Goal: Check status

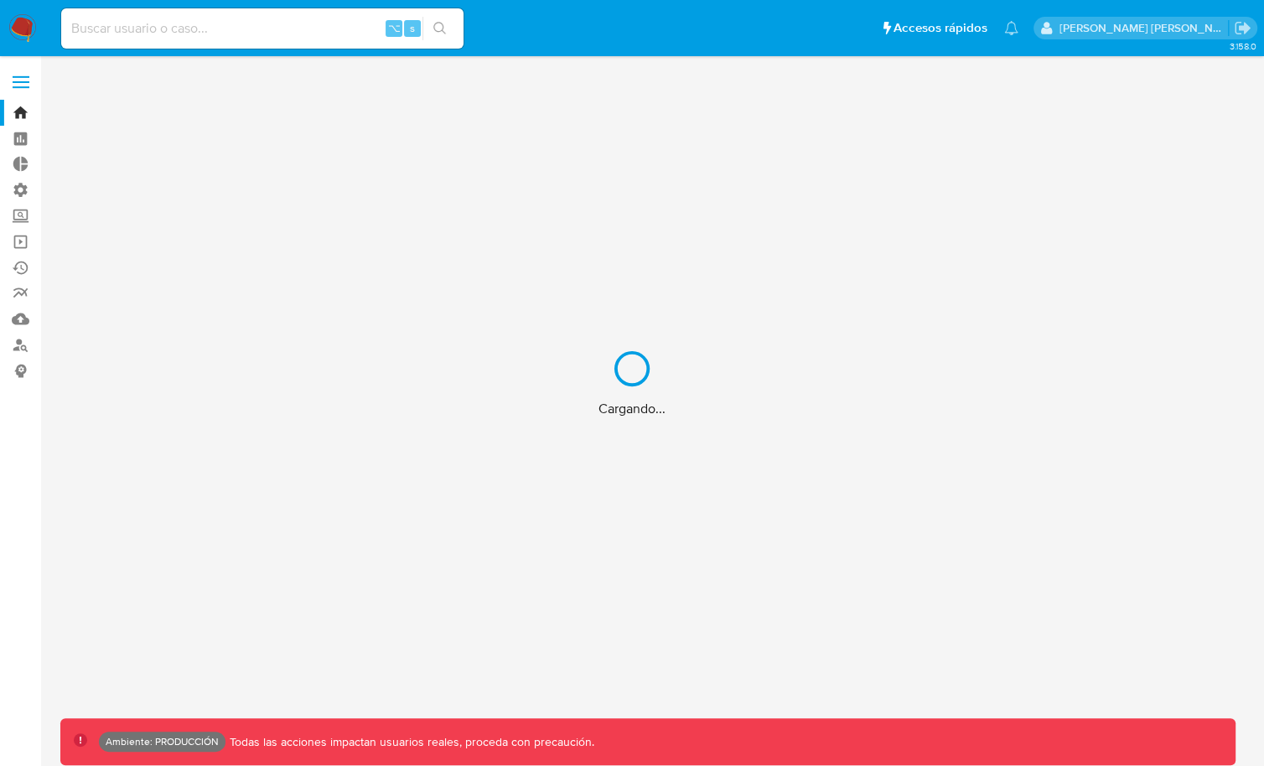
click at [230, 24] on div "Cargando..." at bounding box center [632, 383] width 1264 height 766
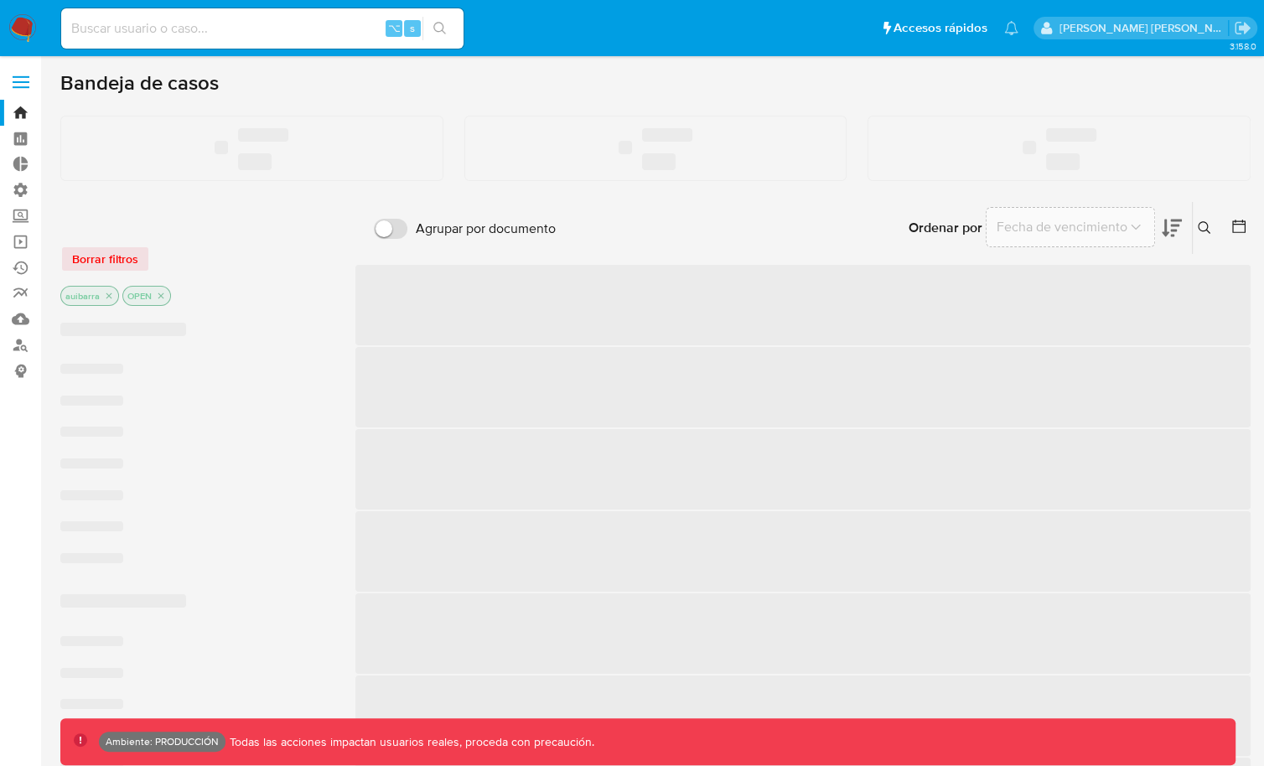
click at [204, 24] on input at bounding box center [262, 29] width 402 height 22
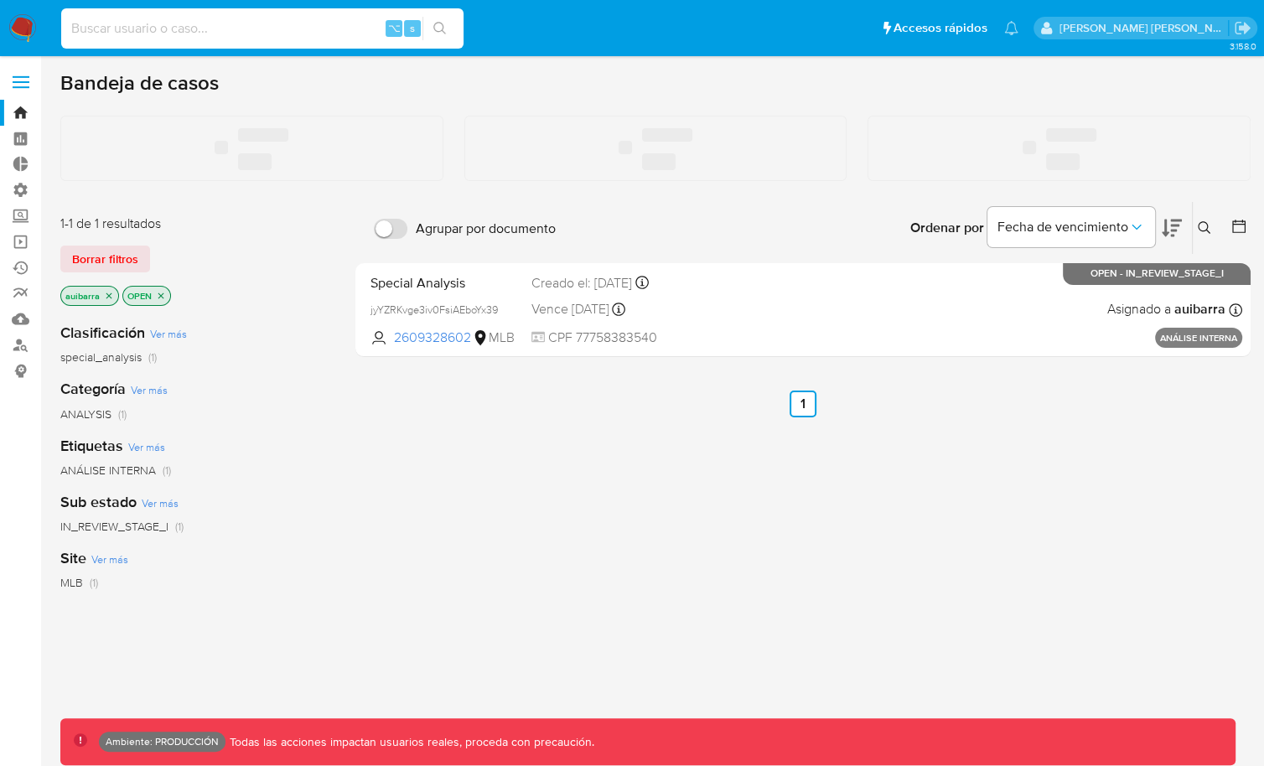
paste input "99367271"
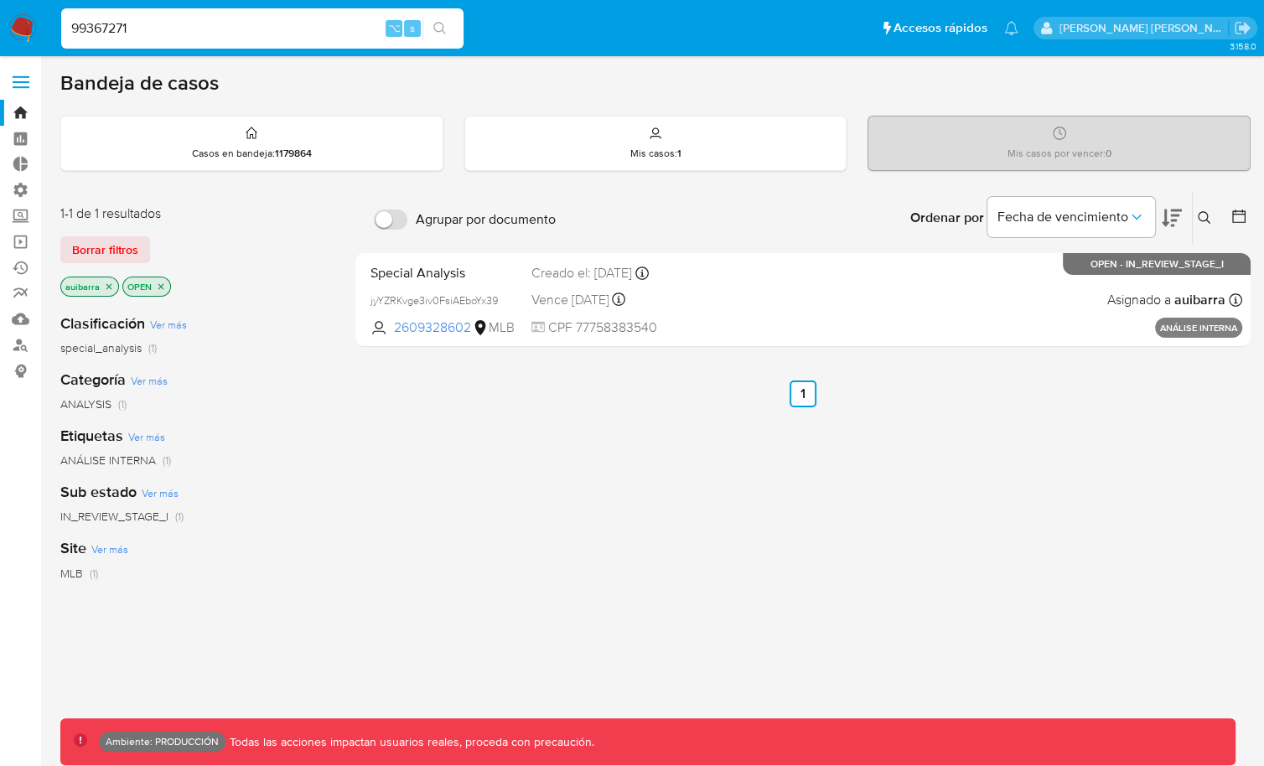
type input "99367271"
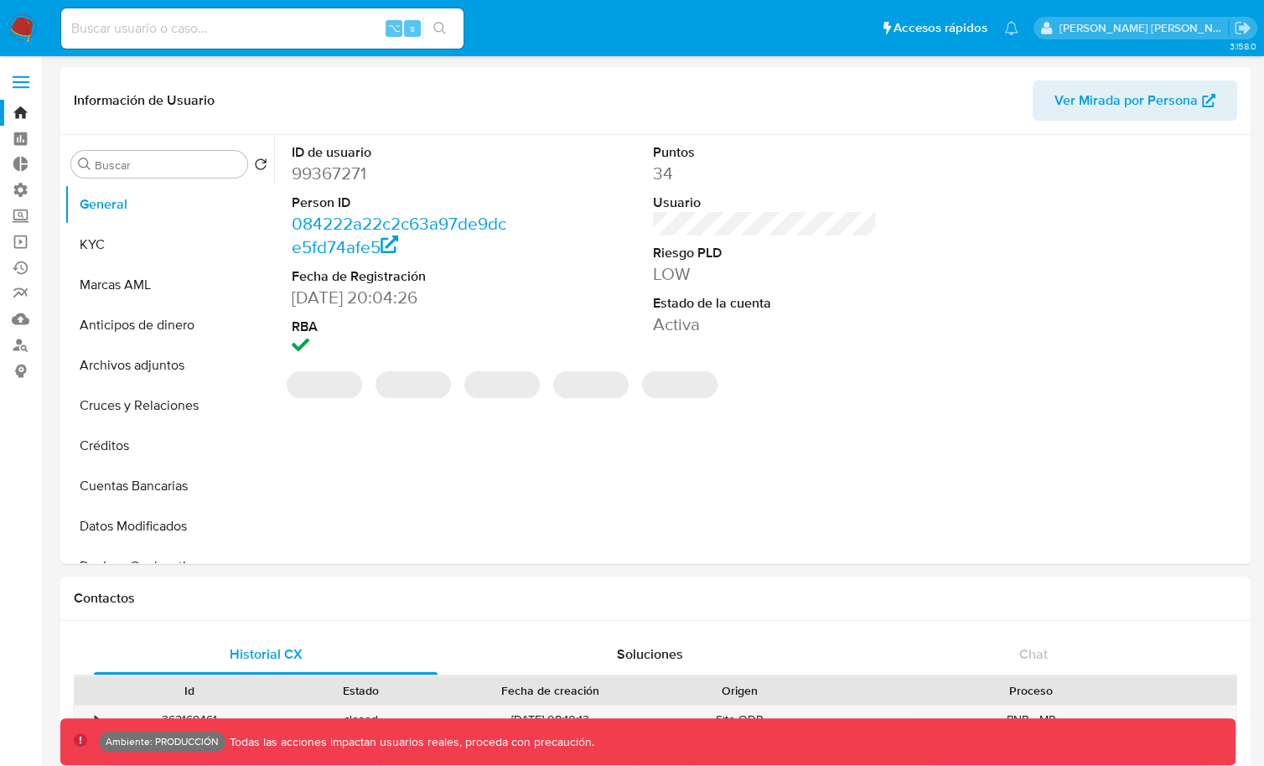
select select "10"
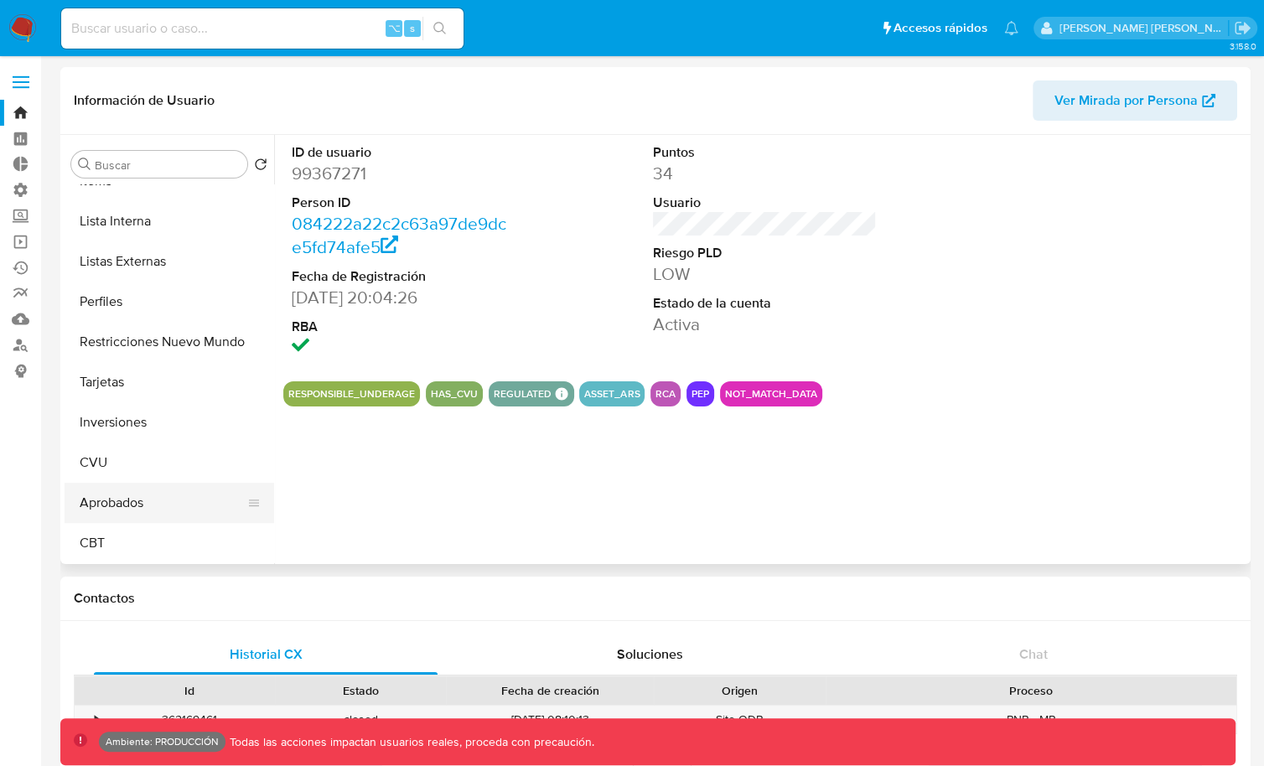
click at [128, 501] on button "Aprobados" at bounding box center [163, 503] width 196 height 40
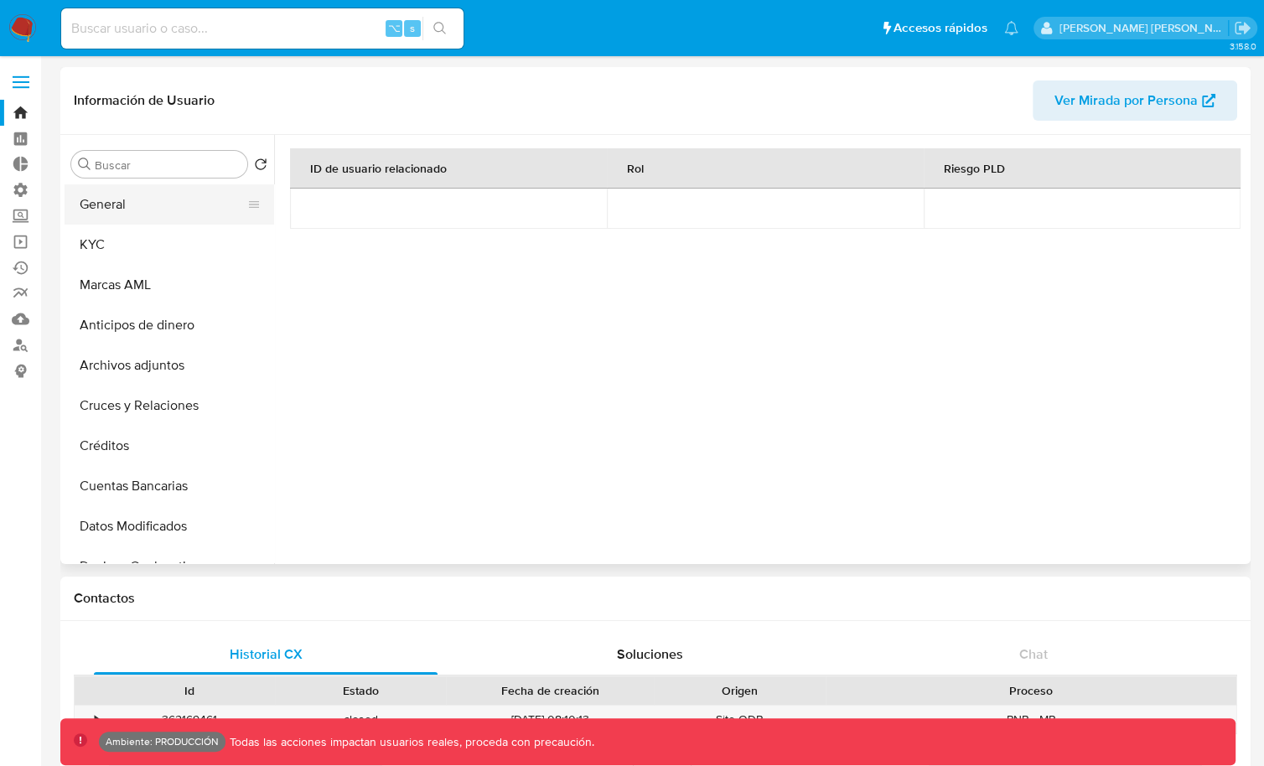
click at [163, 199] on button "General" at bounding box center [163, 204] width 196 height 40
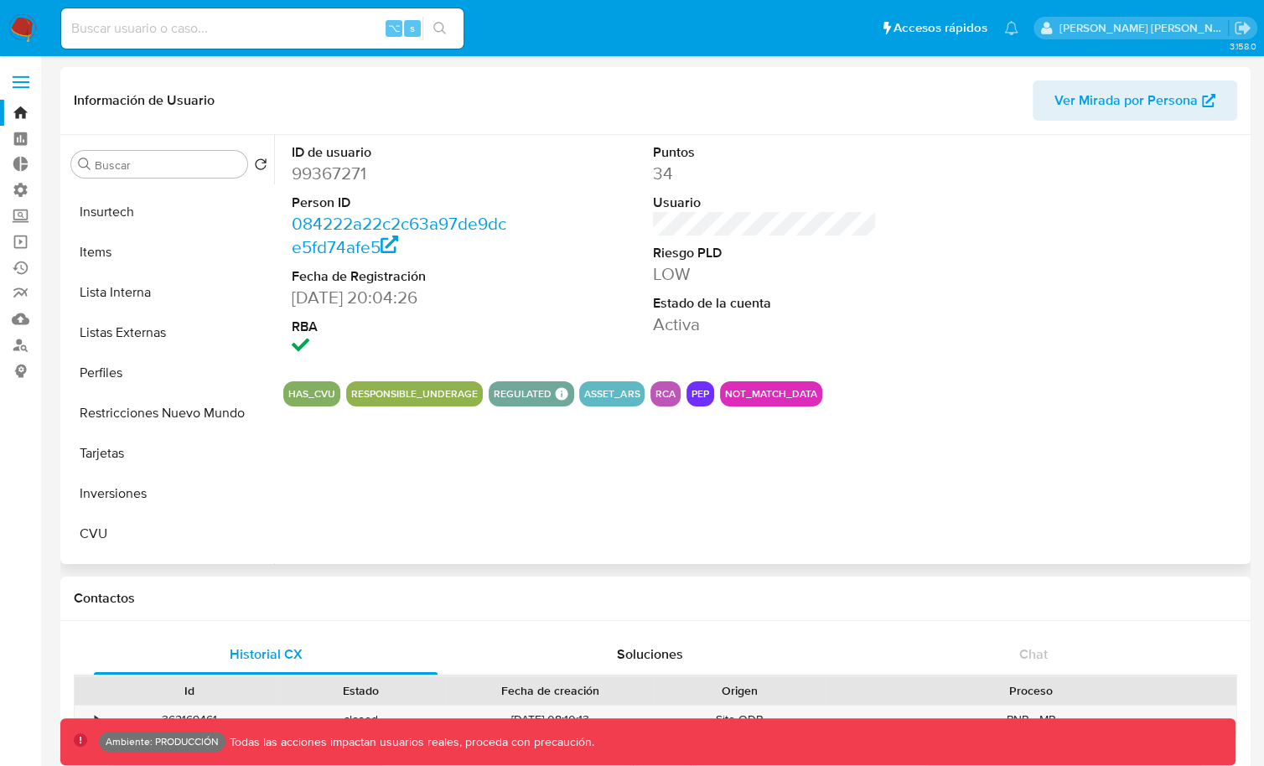
scroll to position [828, 0]
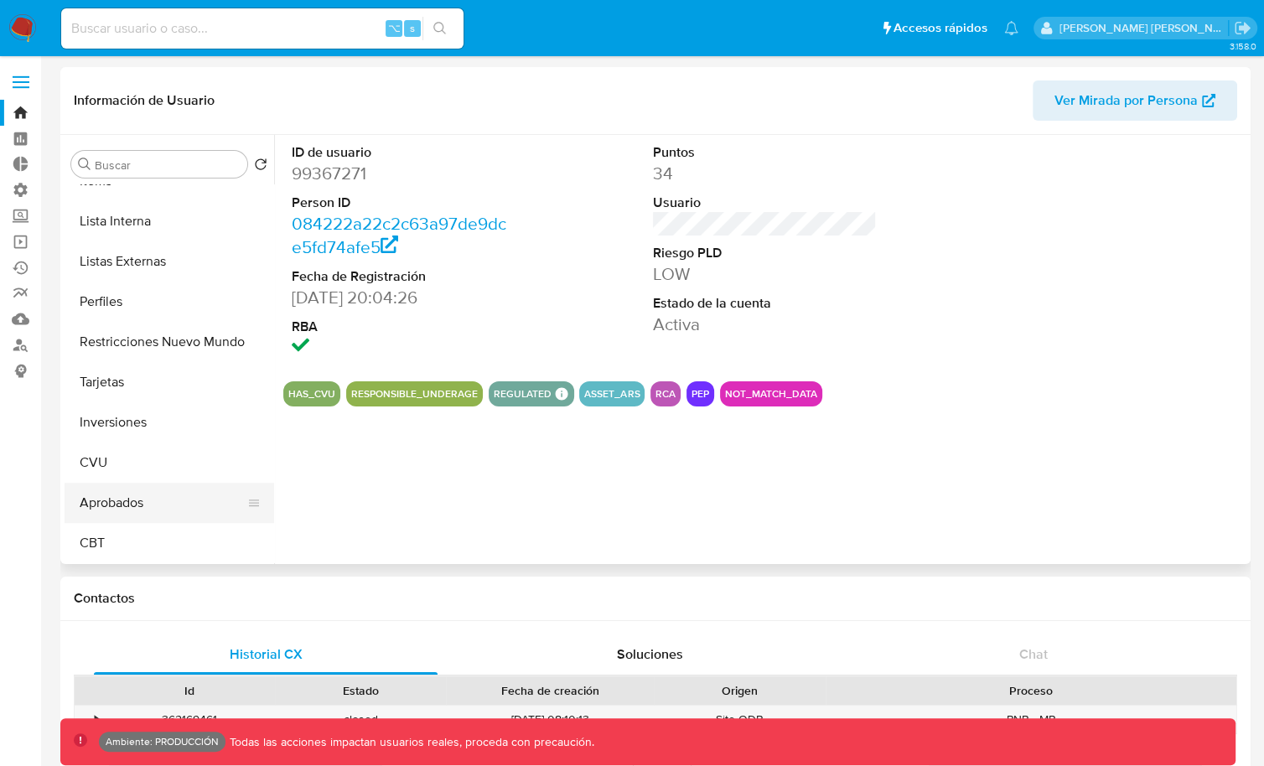
click at [142, 494] on button "Aprobados" at bounding box center [163, 503] width 196 height 40
